Goal: Task Accomplishment & Management: Complete application form

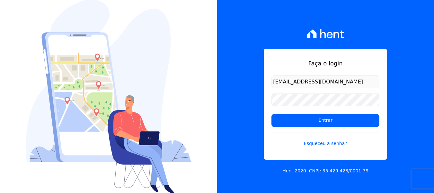
type input "[EMAIL_ADDRESS][DOMAIN_NAME]"
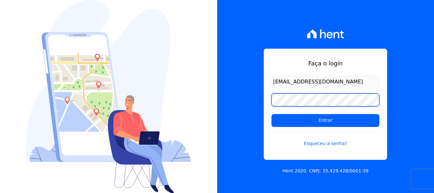
click at [272, 114] on input "Entrar" at bounding box center [326, 120] width 108 height 13
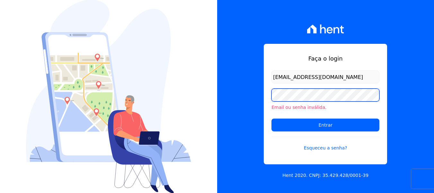
click at [272, 118] on input "Entrar" at bounding box center [326, 124] width 108 height 13
click at [329, 148] on link "Esqueceu a senha?" at bounding box center [326, 143] width 108 height 15
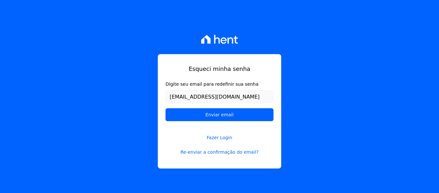
type input "[EMAIL_ADDRESS][DOMAIN_NAME]"
click at [166, 108] on input "Enviar email" at bounding box center [220, 114] width 108 height 13
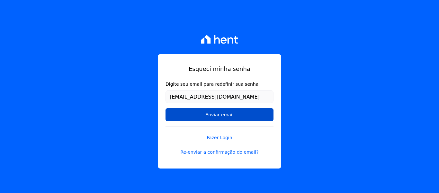
drag, startPoint x: 201, startPoint y: 99, endPoint x: 195, endPoint y: 114, distance: 16.2
click at [195, 114] on input "Enviar email" at bounding box center [220, 114] width 108 height 13
click at [237, 115] on input "Enviar email" at bounding box center [220, 114] width 108 height 13
click at [224, 114] on input "Enviar email" at bounding box center [220, 114] width 108 height 13
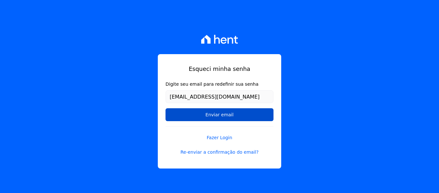
click at [212, 116] on input "Enviar email" at bounding box center [220, 114] width 108 height 13
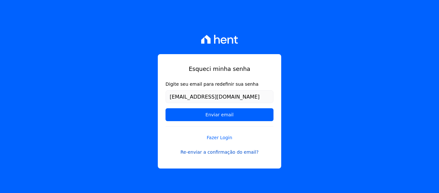
click at [215, 153] on link "Re-enviar a confirmação do email?" at bounding box center [220, 152] width 108 height 7
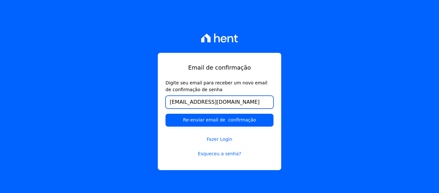
type input "[EMAIL_ADDRESS][DOMAIN_NAME]"
click at [166, 113] on input "Re-enviar email de confirmação" at bounding box center [220, 119] width 108 height 13
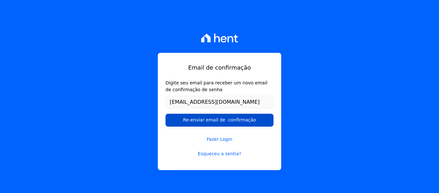
click at [203, 120] on input "Re-enviar email de confirmação" at bounding box center [220, 119] width 108 height 13
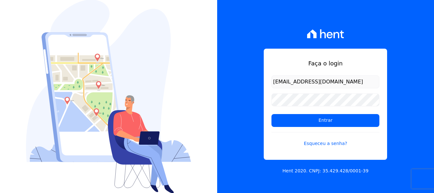
type input "[EMAIL_ADDRESS][DOMAIN_NAME]"
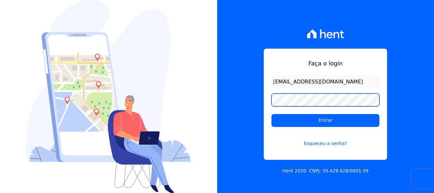
click at [272, 114] on input "Entrar" at bounding box center [326, 120] width 108 height 13
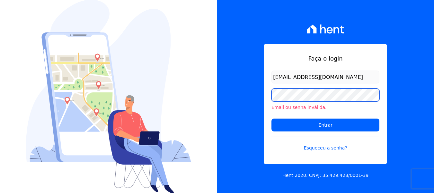
click at [272, 118] on input "Entrar" at bounding box center [326, 124] width 108 height 13
click at [325, 150] on link "Esqueceu a senha?" at bounding box center [326, 143] width 108 height 15
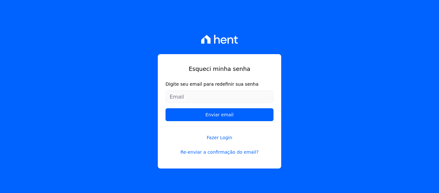
click at [230, 97] on input "Digite seu email para redefinir sua senha" at bounding box center [220, 96] width 108 height 13
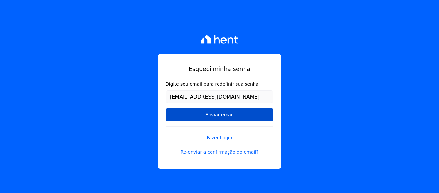
type input "[EMAIL_ADDRESS][DOMAIN_NAME]"
click at [221, 112] on input "Enviar email" at bounding box center [220, 114] width 108 height 13
click at [222, 118] on input "Enviar email" at bounding box center [220, 114] width 108 height 13
click at [226, 117] on input "Enviar email" at bounding box center [220, 114] width 108 height 13
click at [222, 113] on input "Enviar email" at bounding box center [220, 114] width 108 height 13
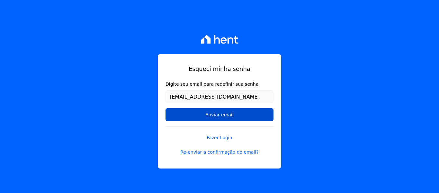
click at [222, 113] on input "Enviar email" at bounding box center [220, 114] width 108 height 13
click at [223, 113] on input "Enviar email" at bounding box center [220, 114] width 108 height 13
click at [249, 118] on input "Enviar email" at bounding box center [220, 114] width 108 height 13
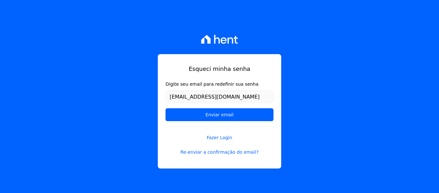
click at [251, 123] on form "Digite seu email para redefinir sua senha obrunolopez@gmail.com Enviar email" at bounding box center [220, 103] width 108 height 45
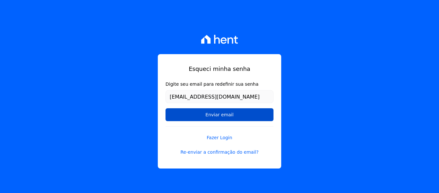
click at [269, 112] on input "Enviar email" at bounding box center [220, 114] width 108 height 13
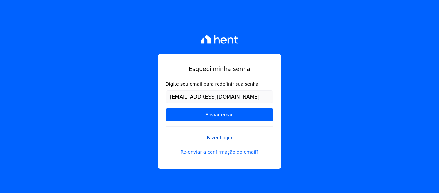
click at [223, 137] on link "Fazer Login" at bounding box center [220, 133] width 108 height 15
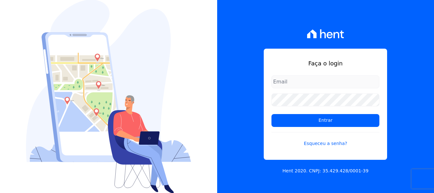
click at [323, 81] on input "email" at bounding box center [326, 81] width 108 height 13
type input "[EMAIL_ADDRESS][DOMAIN_NAME]"
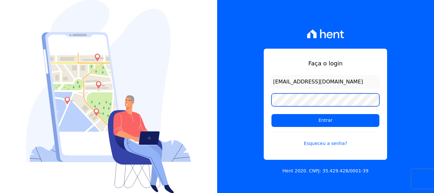
click at [272, 114] on input "Entrar" at bounding box center [326, 120] width 108 height 13
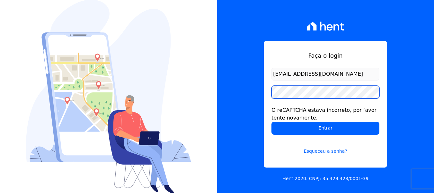
click at [272, 122] on input "Entrar" at bounding box center [326, 128] width 108 height 13
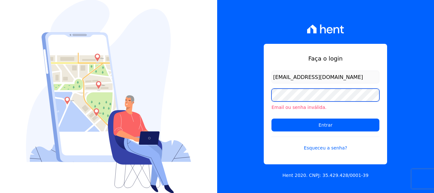
click at [272, 118] on input "Entrar" at bounding box center [326, 124] width 108 height 13
click at [331, 131] on form "obrunolopez@gmail.com Email ou senha inválida. Entrar Esqueceu a senha?" at bounding box center [326, 114] width 108 height 88
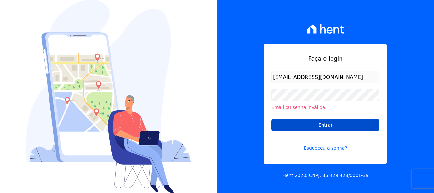
click at [327, 129] on input "Entrar" at bounding box center [326, 124] width 108 height 13
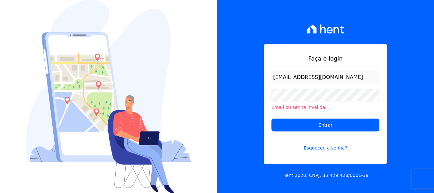
click at [324, 29] on icon at bounding box center [325, 28] width 37 height 9
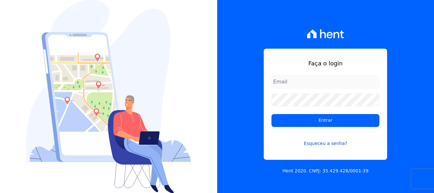
click at [329, 142] on link "Esqueceu a senha?" at bounding box center [326, 139] width 108 height 15
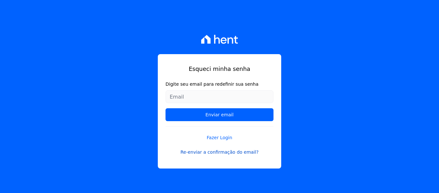
click at [213, 151] on link "Re-enviar a confirmação do email?" at bounding box center [220, 152] width 108 height 7
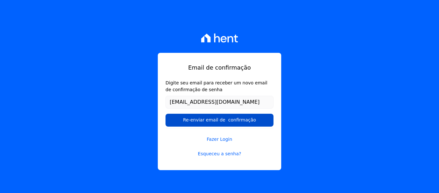
type input "[EMAIL_ADDRESS][DOMAIN_NAME]"
click at [210, 121] on input "Re-enviar email de confirmação" at bounding box center [220, 119] width 108 height 13
